Goal: Information Seeking & Learning: Learn about a topic

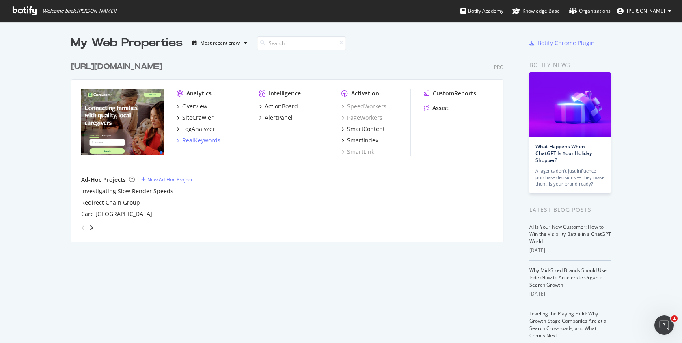
click at [199, 142] on div "RealKeywords" at bounding box center [201, 140] width 38 height 8
